Goal: Information Seeking & Learning: Learn about a topic

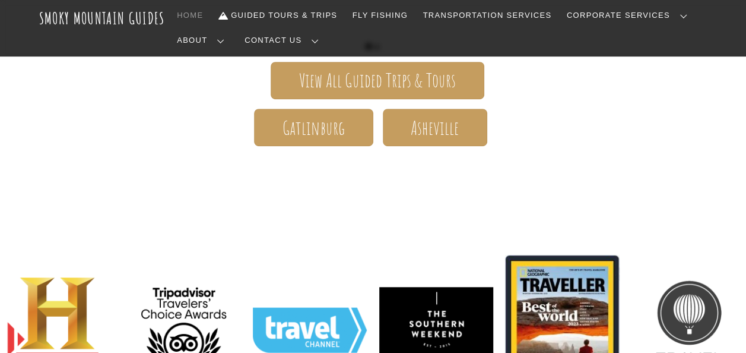
scroll to position [356, 0]
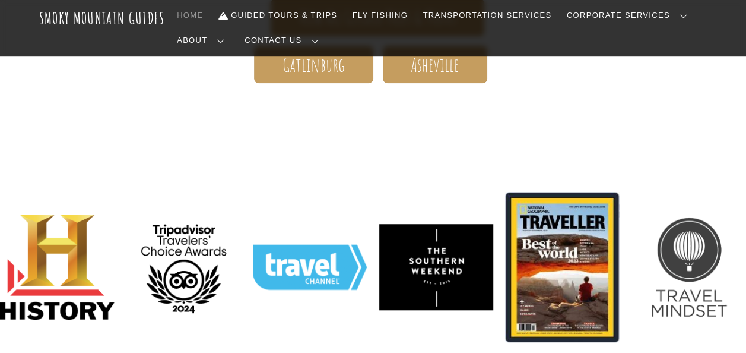
click at [0, 0] on link "Contact Us" at bounding box center [0, 0] width 0 height 0
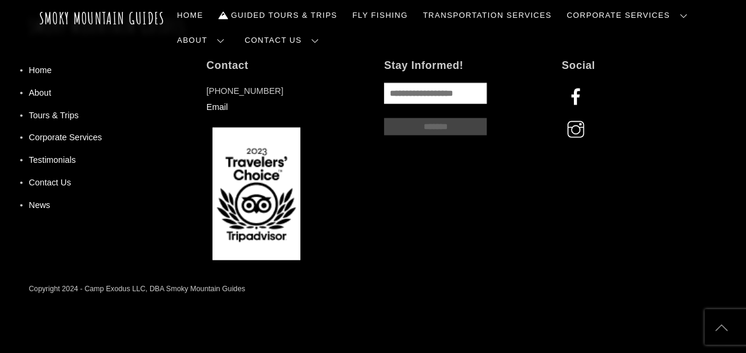
scroll to position [1128, 0]
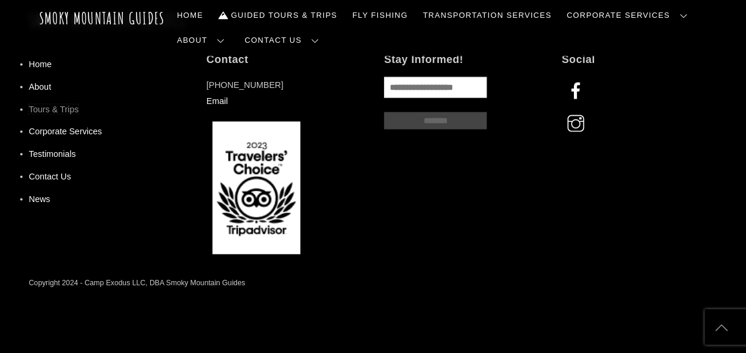
click at [65, 114] on link "Tours & Trips" at bounding box center [54, 108] width 50 height 9
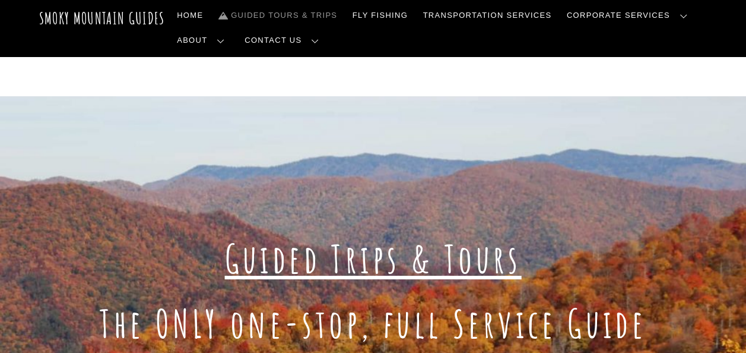
click at [0, 0] on link "Frequently Asked Questions" at bounding box center [0, 0] width 0 height 0
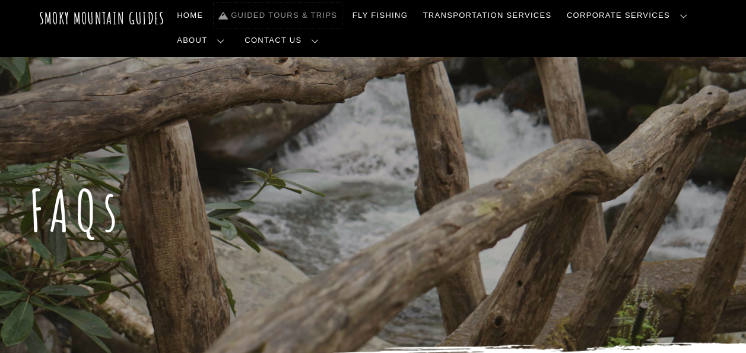
click at [252, 12] on link "Guided Tours & Trips" at bounding box center [278, 15] width 128 height 25
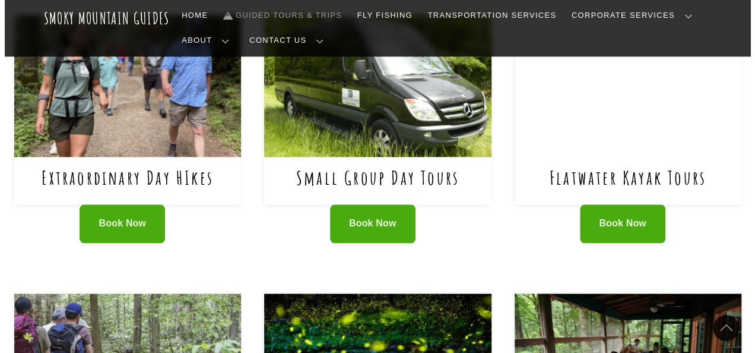
scroll to position [475, 0]
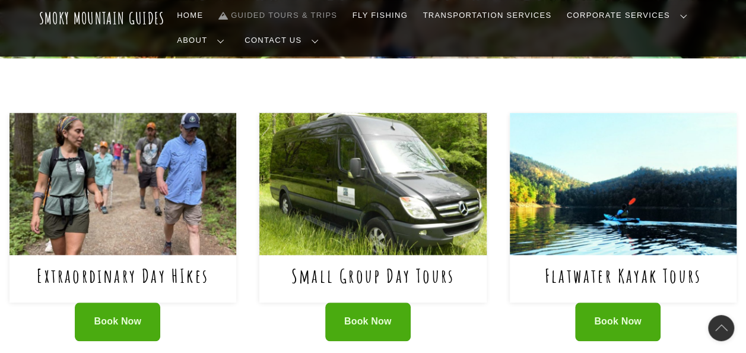
click at [363, 182] on img at bounding box center [372, 184] width 227 height 142
